Goal: Task Accomplishment & Management: Manage account settings

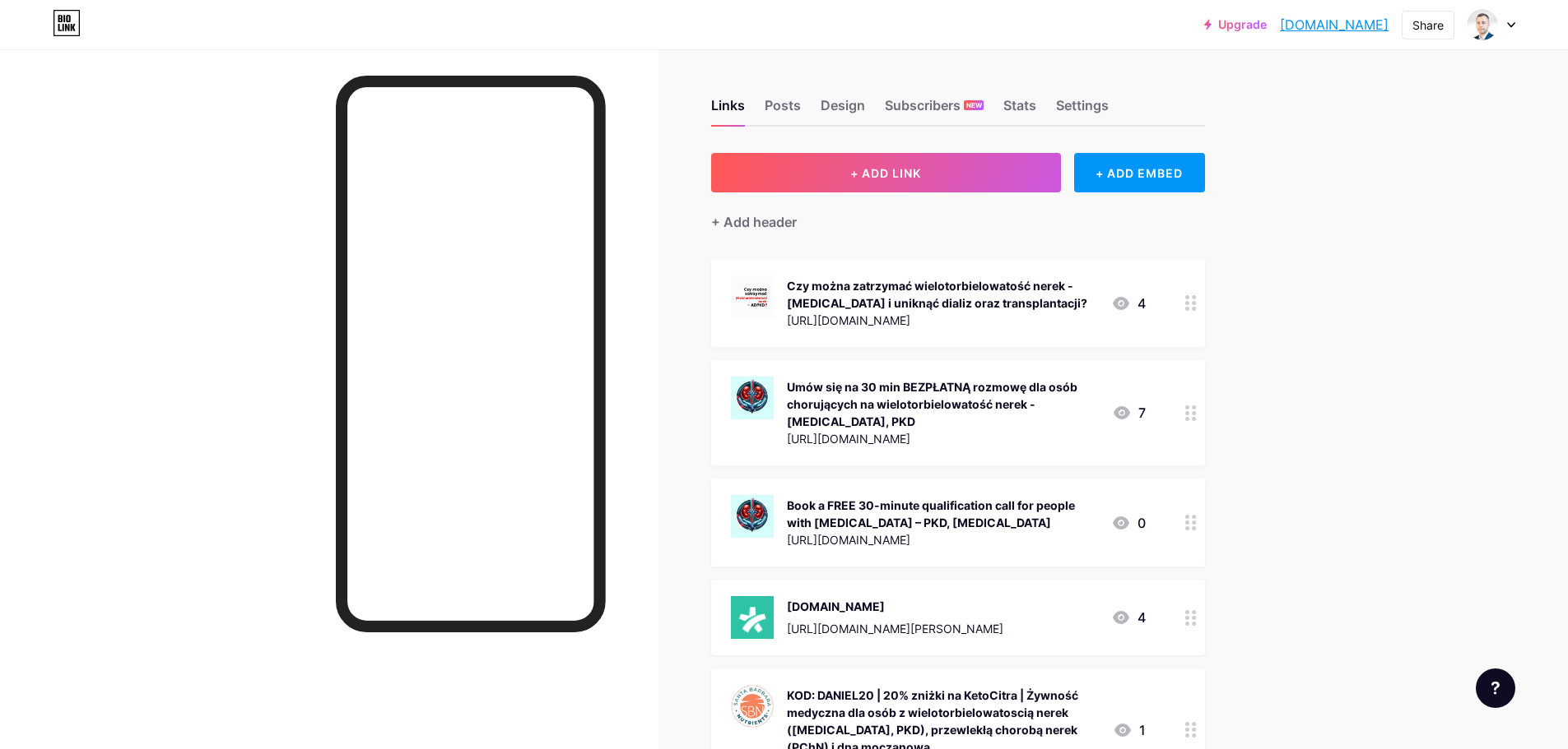
scroll to position [82, 0]
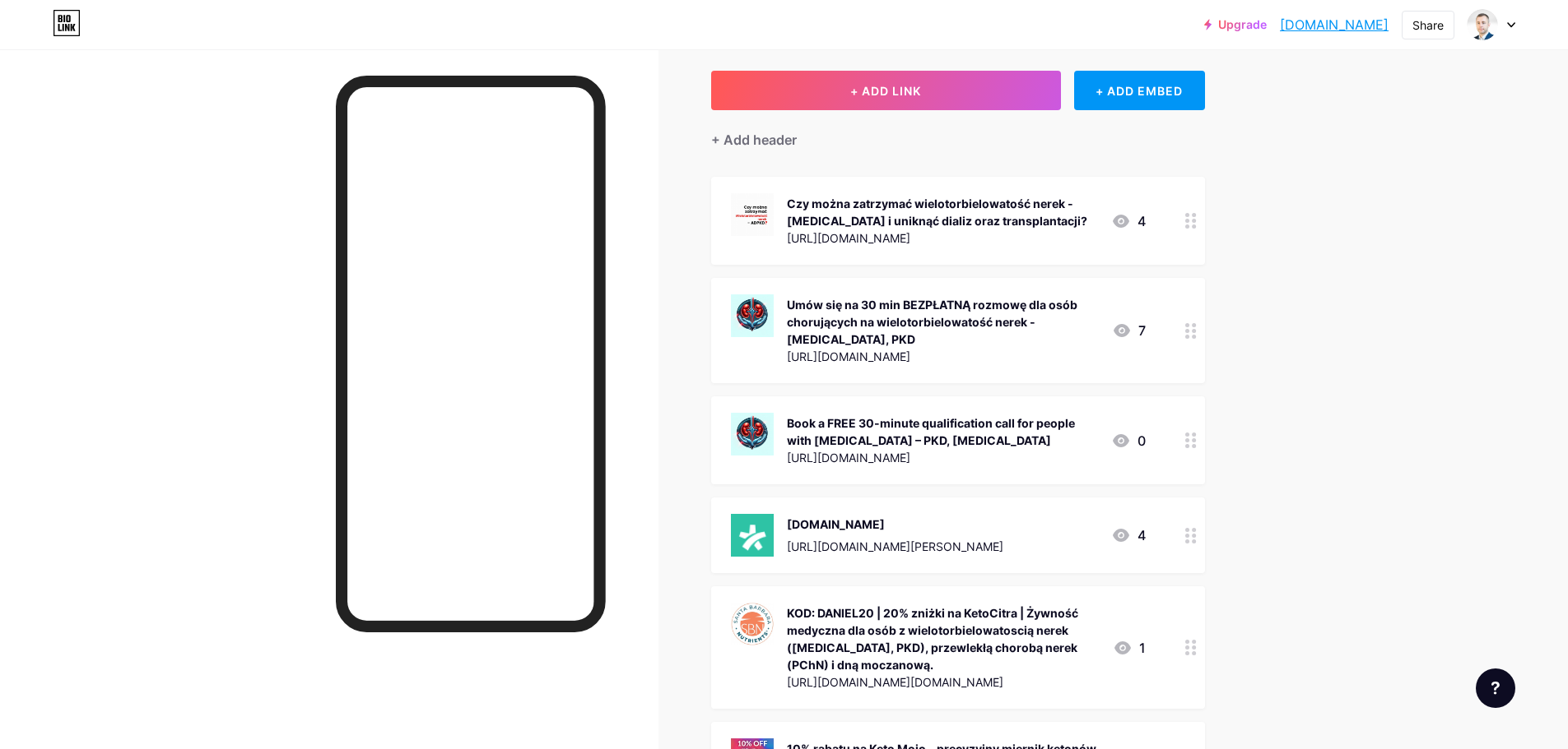
click at [975, 218] on div "Czy można zatrzymać wielotorbielowatość nerek - [MEDICAL_DATA] i uniknąć dializ…" at bounding box center [942, 212] width 311 height 35
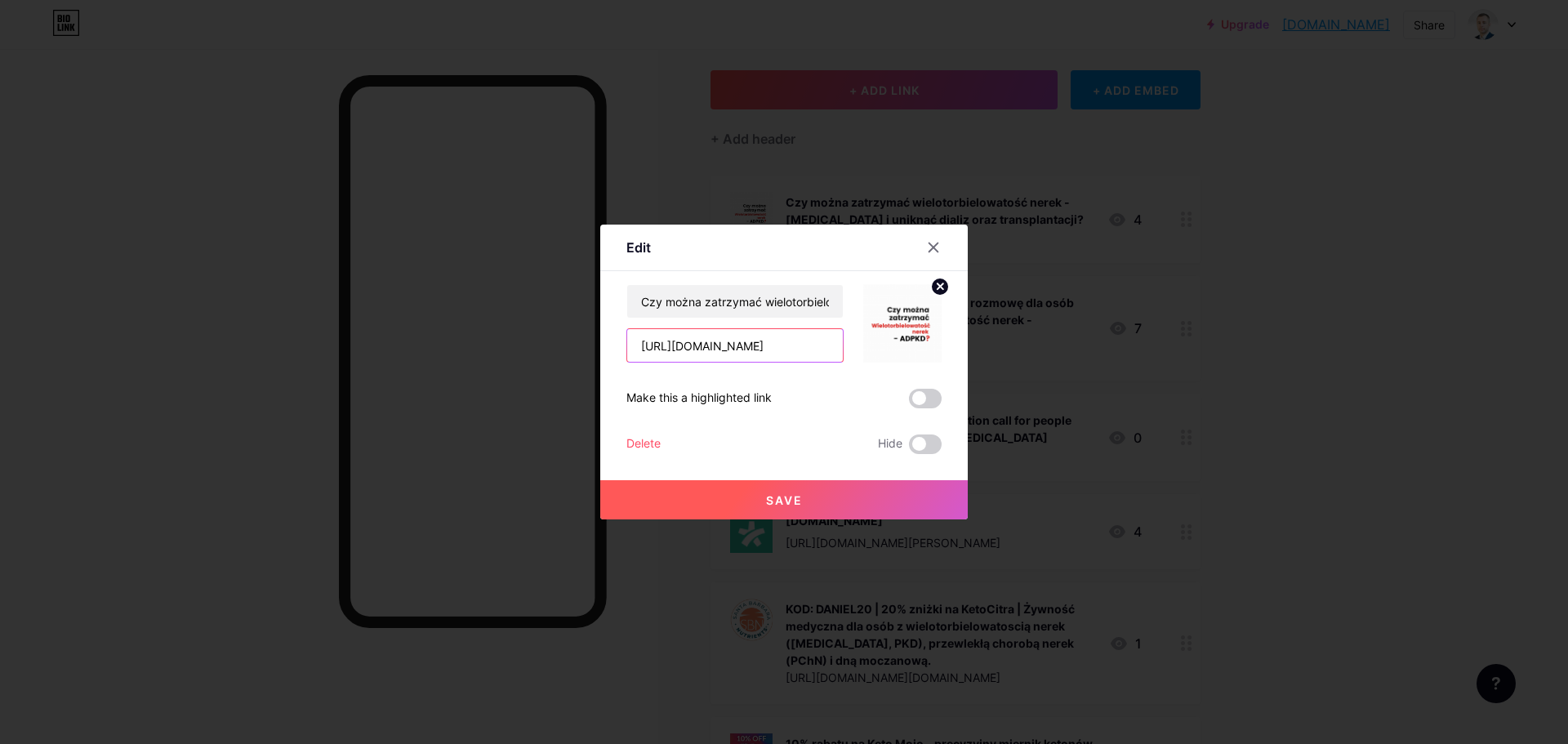
click at [788, 343] on input "[URL][DOMAIN_NAME]" at bounding box center [735, 346] width 216 height 33
type input "[URL][DOMAIN_NAME]"
click at [811, 488] on button "Save" at bounding box center [784, 500] width 367 height 39
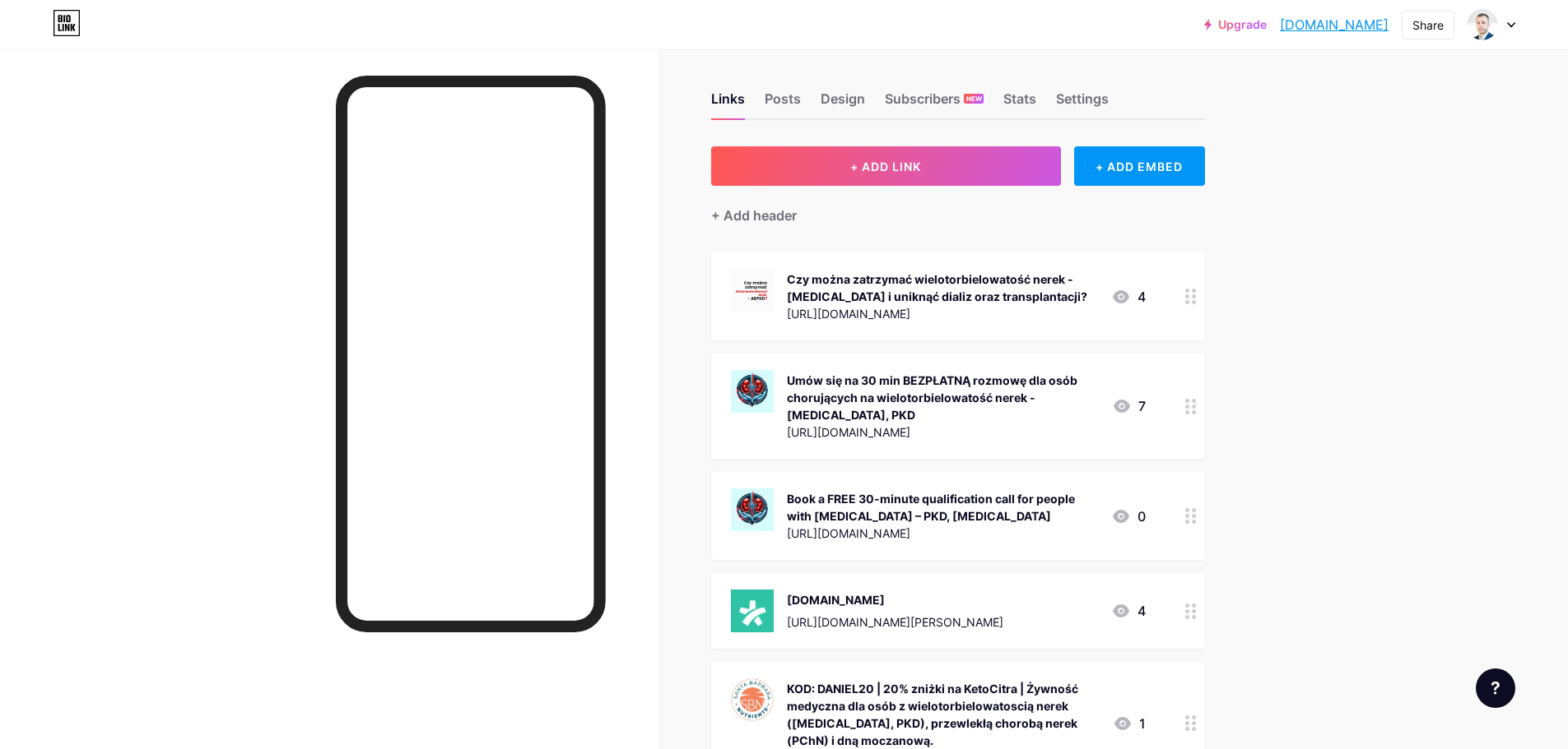
scroll to position [0, 0]
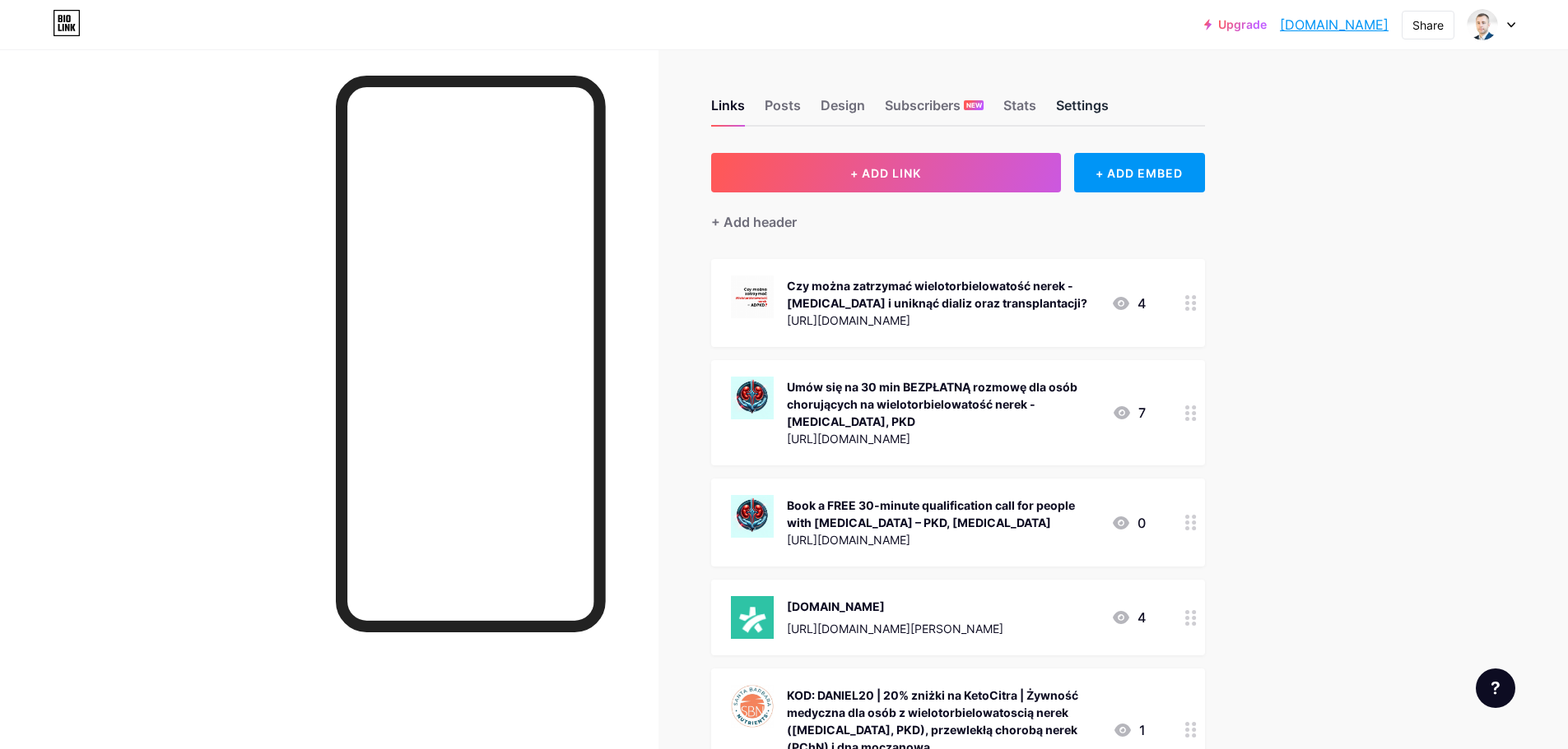
click at [1096, 100] on div "Settings" at bounding box center [1082, 110] width 53 height 29
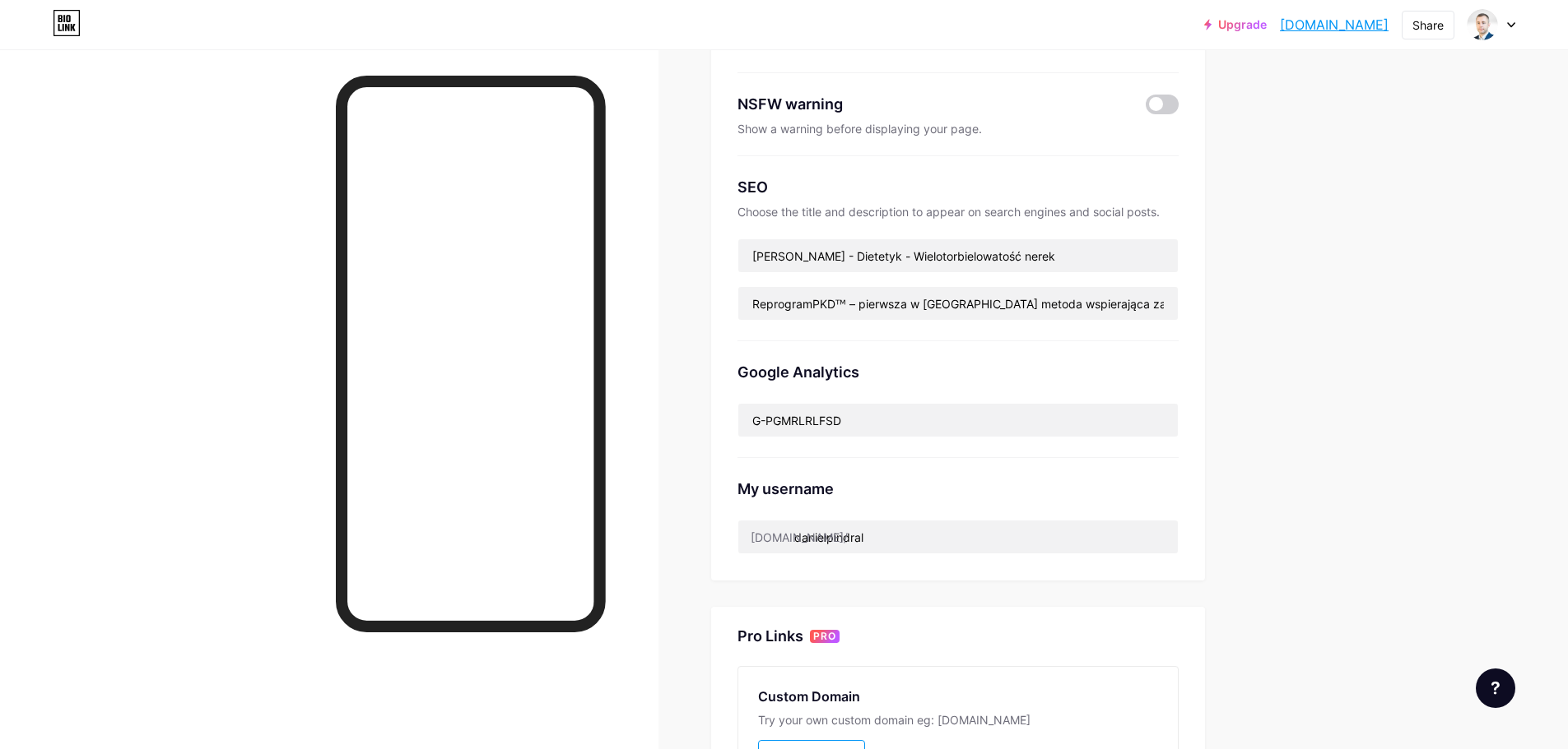
scroll to position [247, 0]
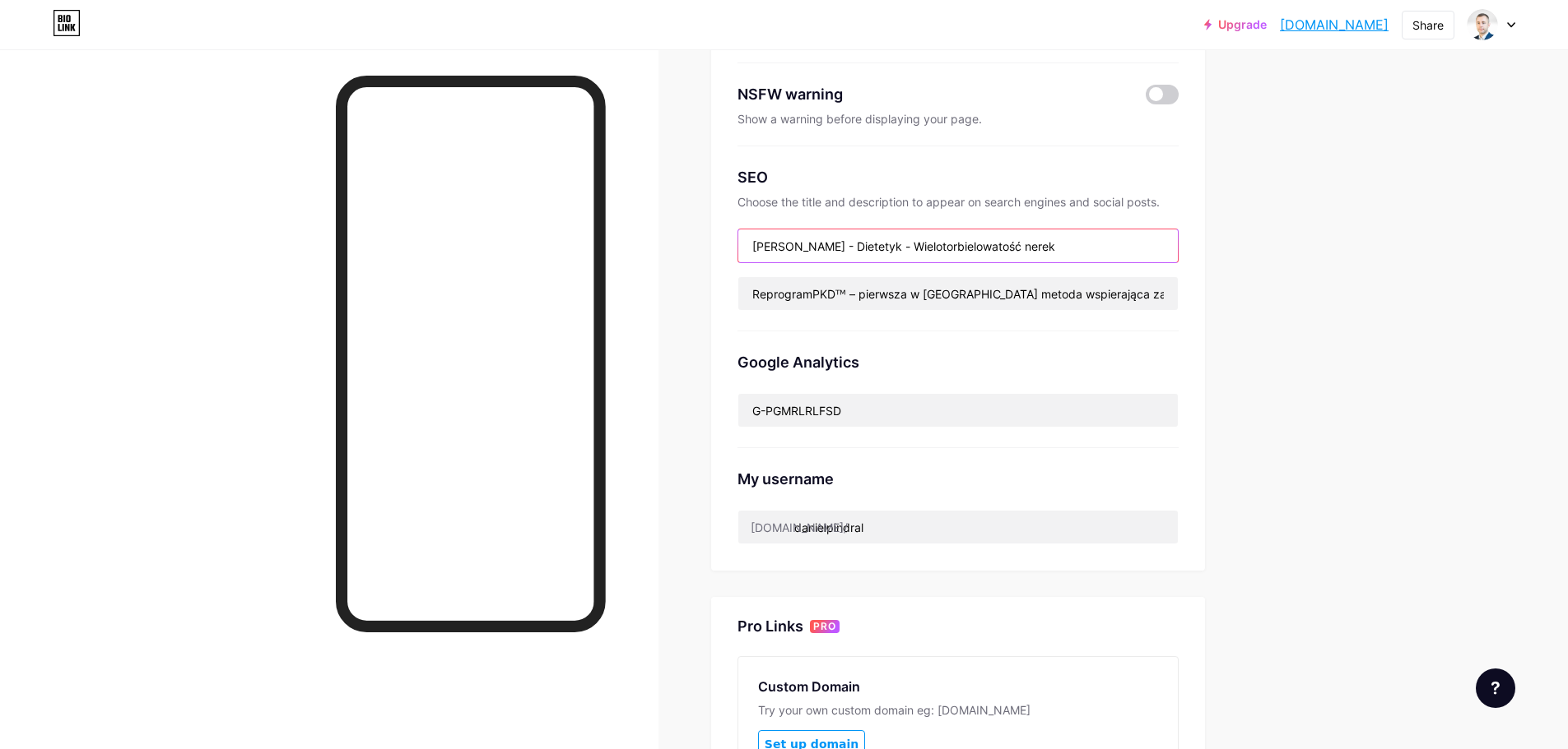
click at [1068, 248] on input "[PERSON_NAME] - Dietetyk - Wielotorbielowatość nerek" at bounding box center [958, 246] width 440 height 33
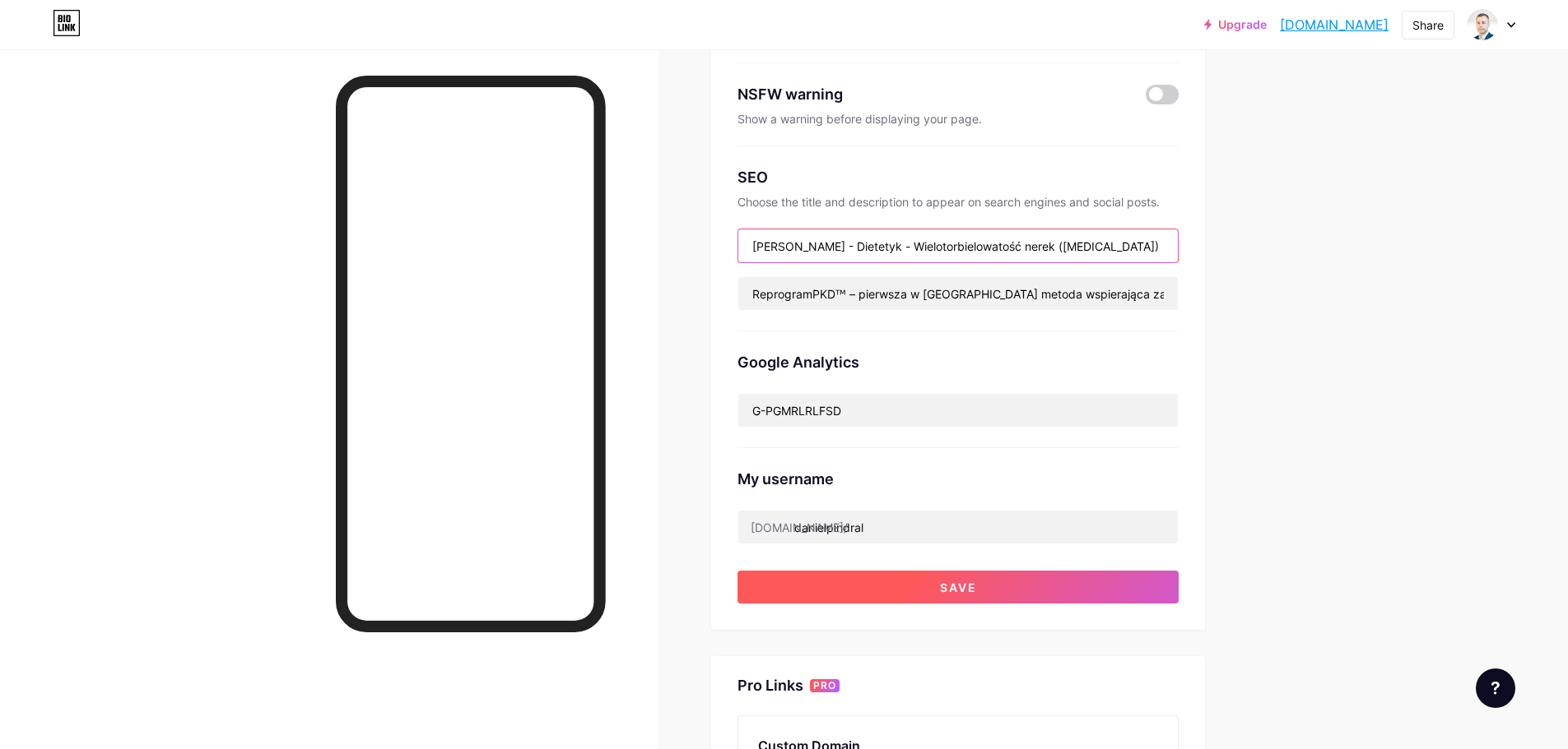
type input "[PERSON_NAME] - Dietetyk - Wielotorbielowatość nerek ([MEDICAL_DATA])"
click at [999, 584] on button "Save" at bounding box center [958, 587] width 441 height 33
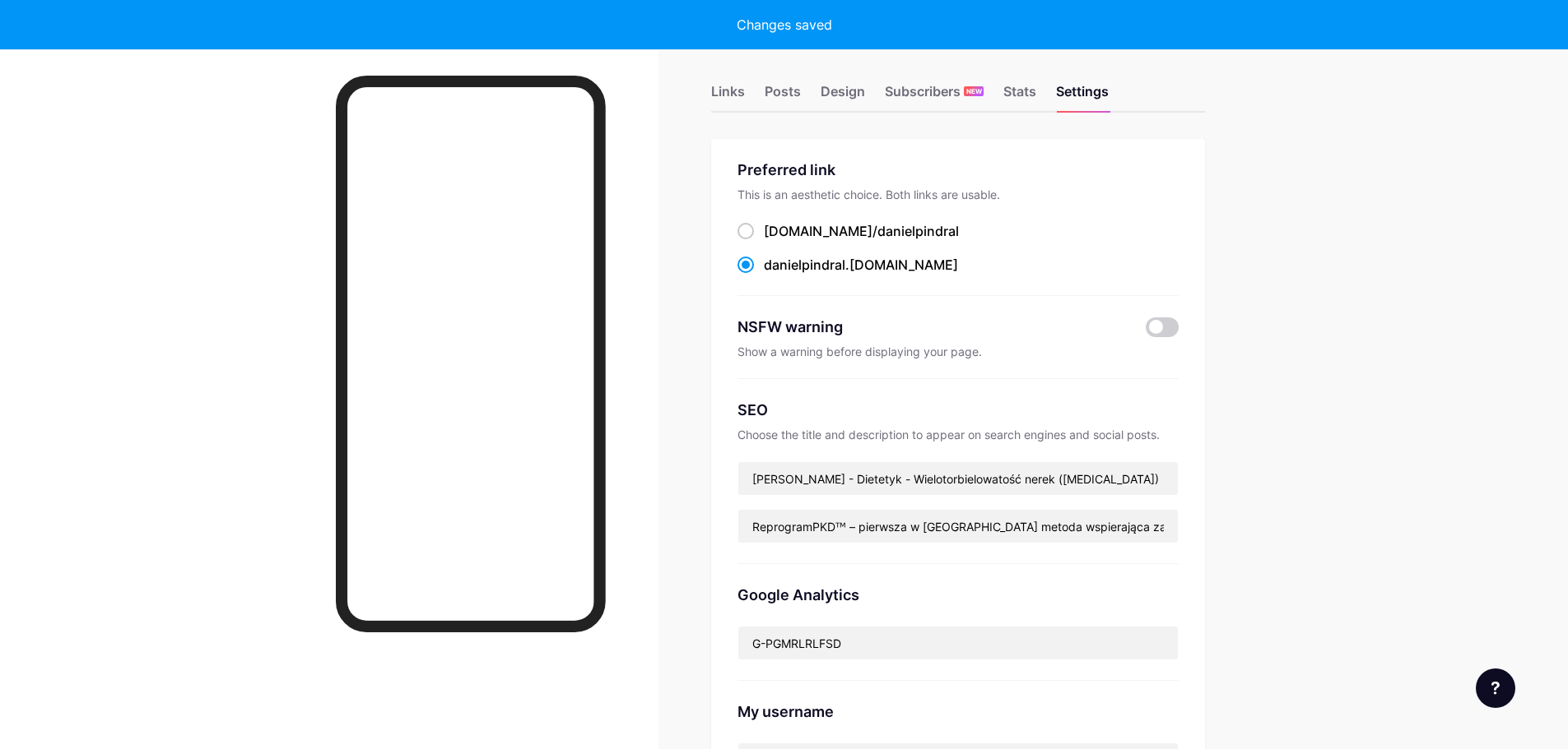
scroll to position [0, 0]
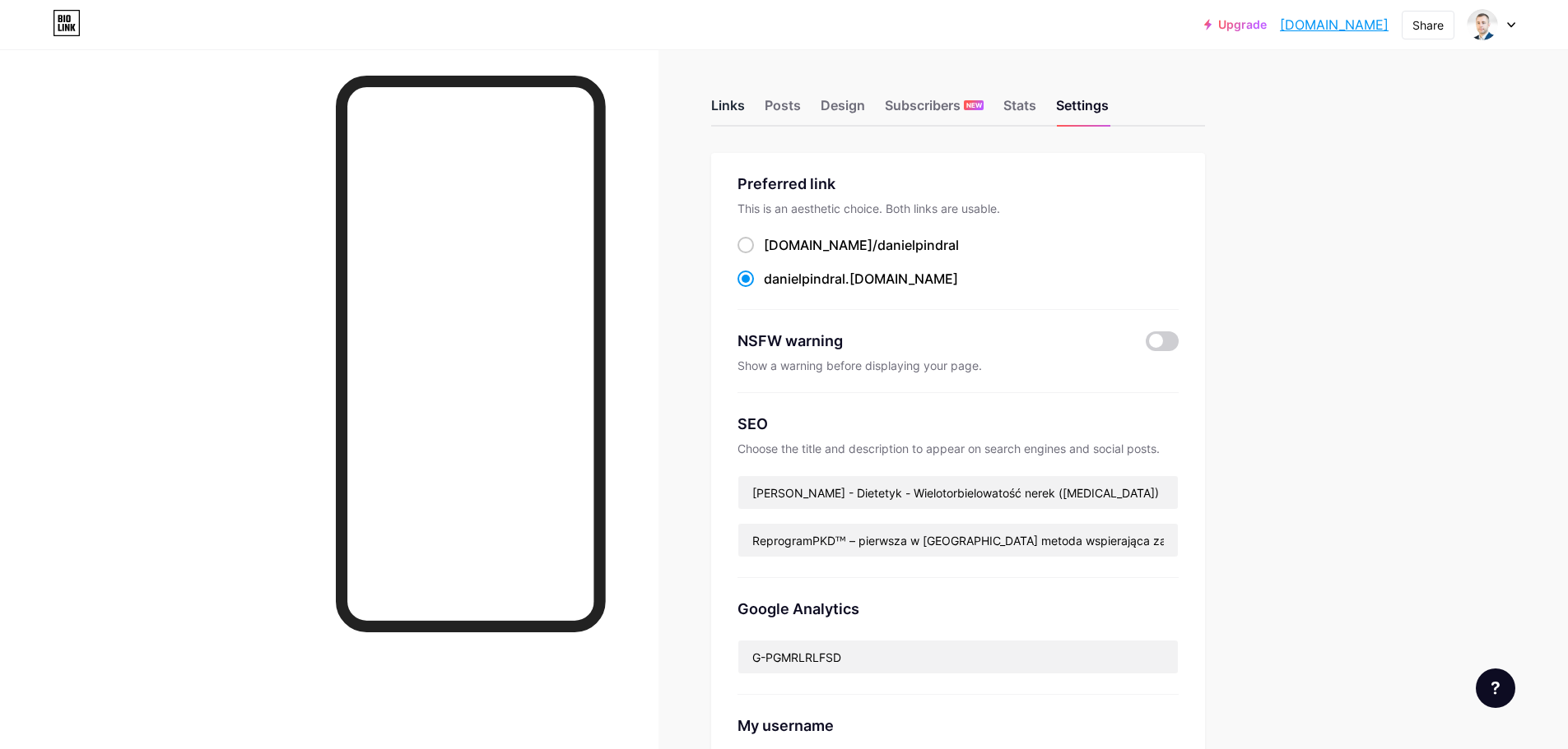
click at [728, 103] on div "Links" at bounding box center [727, 110] width 34 height 29
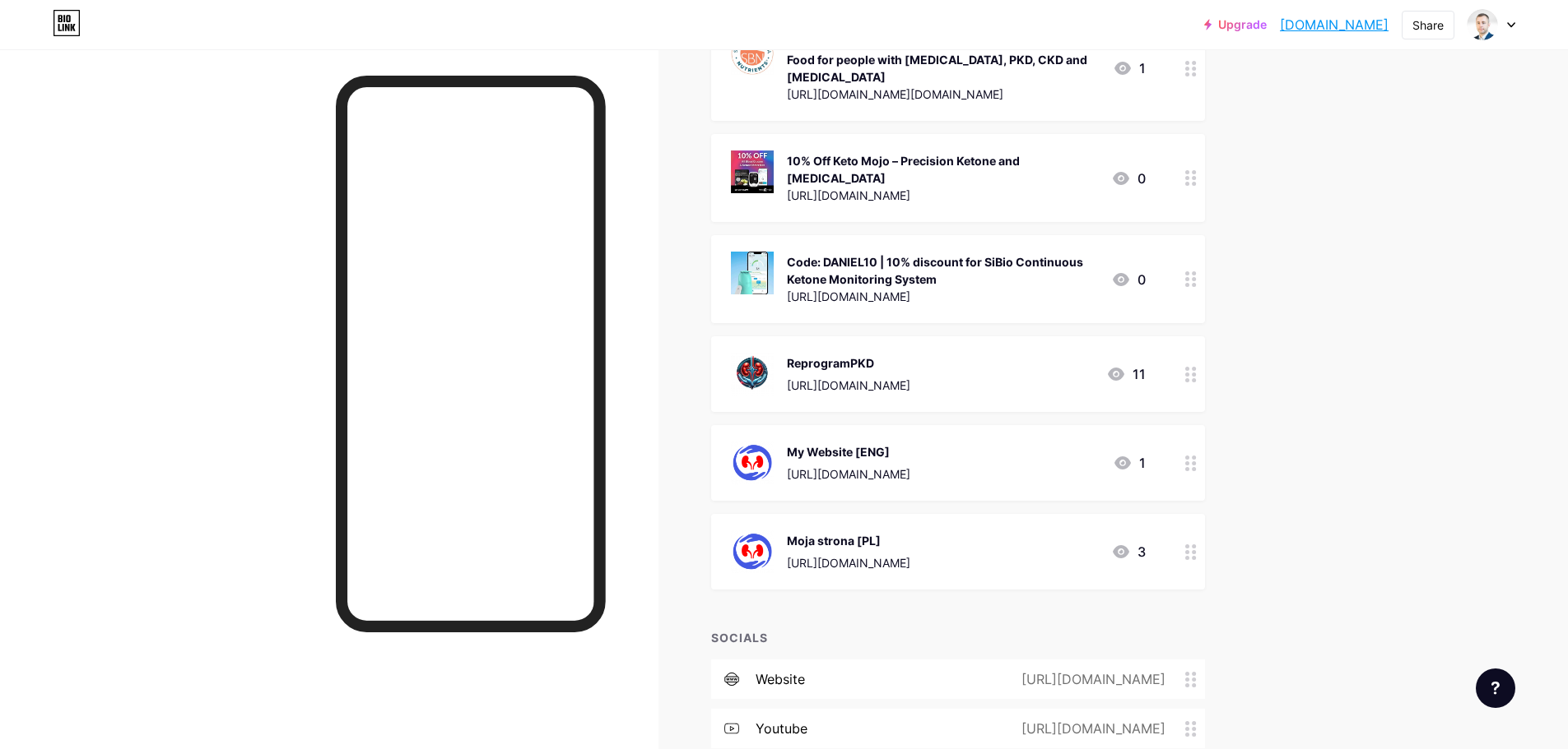
scroll to position [1070, 0]
